Goal: Information Seeking & Learning: Find specific page/section

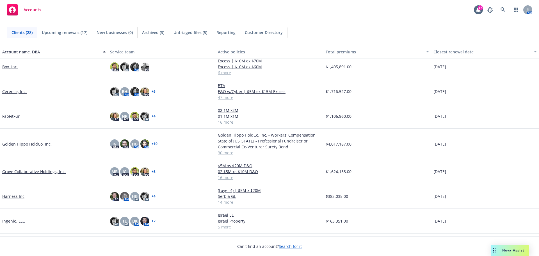
scroll to position [84, 0]
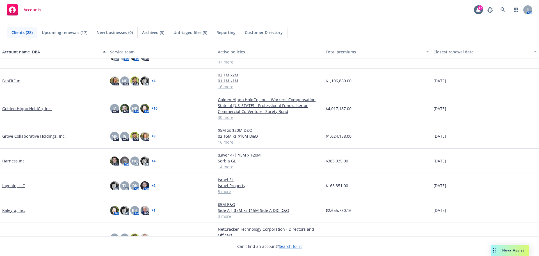
click at [16, 161] on link "Harness Inc" at bounding box center [13, 161] width 22 height 6
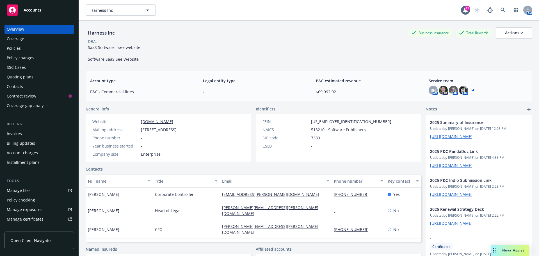
click at [24, 46] on div "Policies" at bounding box center [39, 48] width 65 height 9
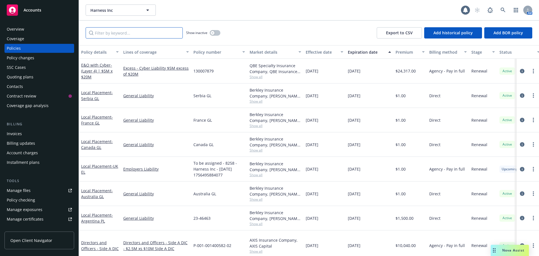
click at [126, 35] on input "Filter by keyword..." at bounding box center [134, 32] width 97 height 11
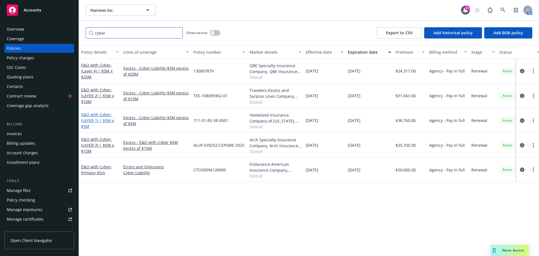
type input "cyber"
click at [90, 119] on span "- (LAYER 1) | $5M x $5M" at bounding box center [97, 120] width 33 height 17
